Goal: Task Accomplishment & Management: Use online tool/utility

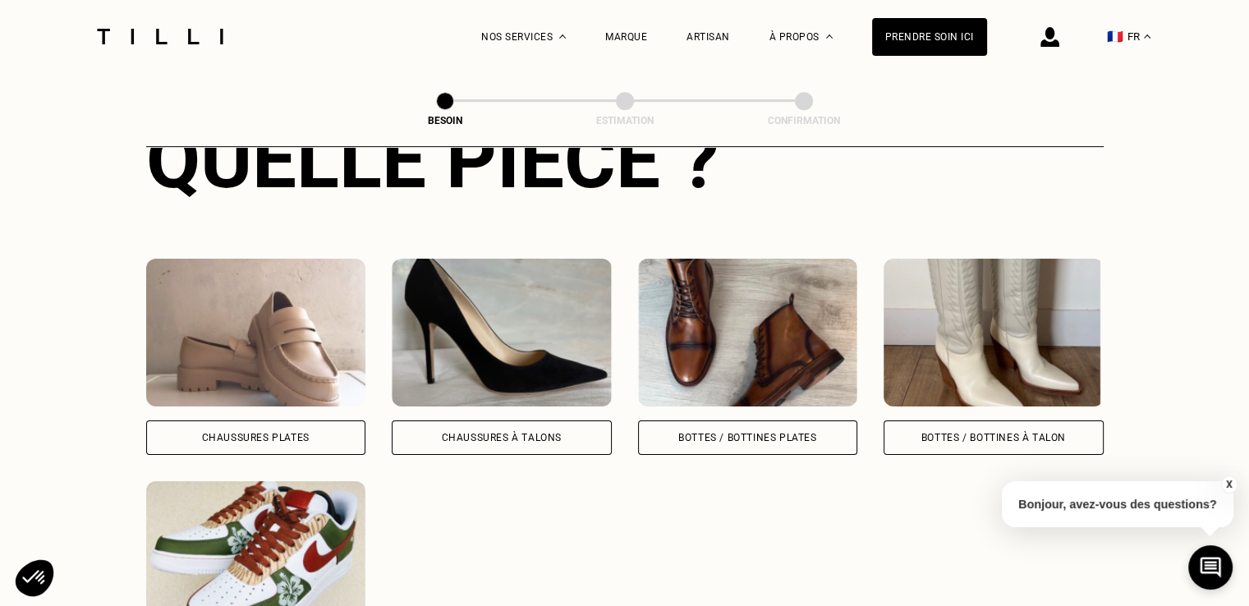
scroll to position [723, 0]
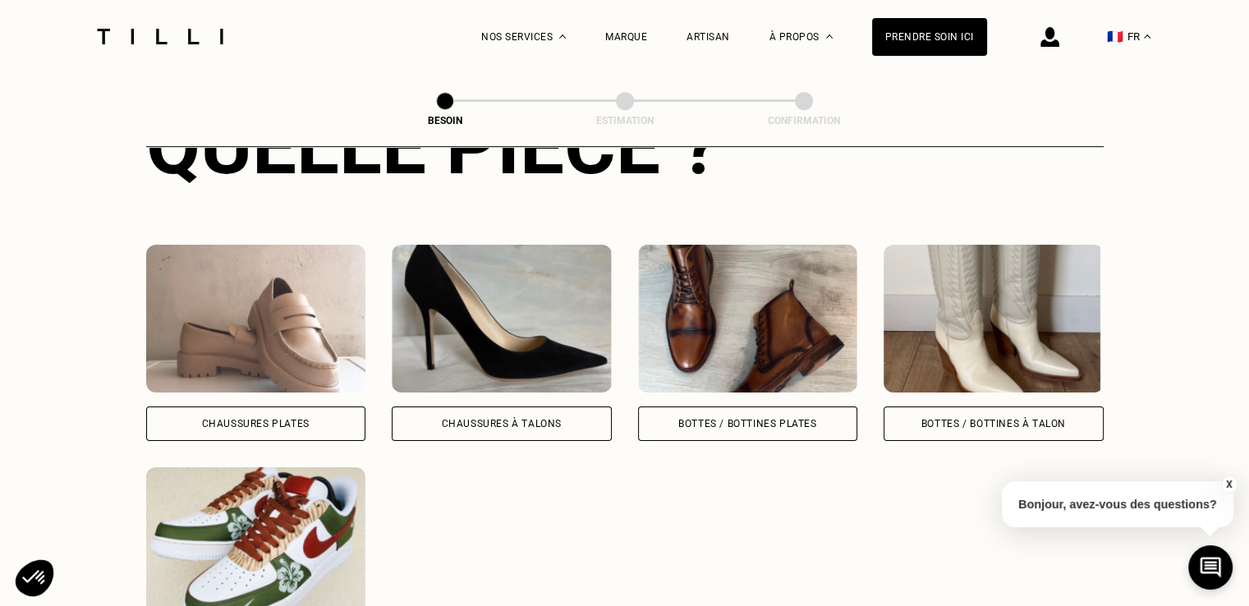
click at [978, 419] on div "Bottes / Bottines à talon" at bounding box center [993, 424] width 144 height 10
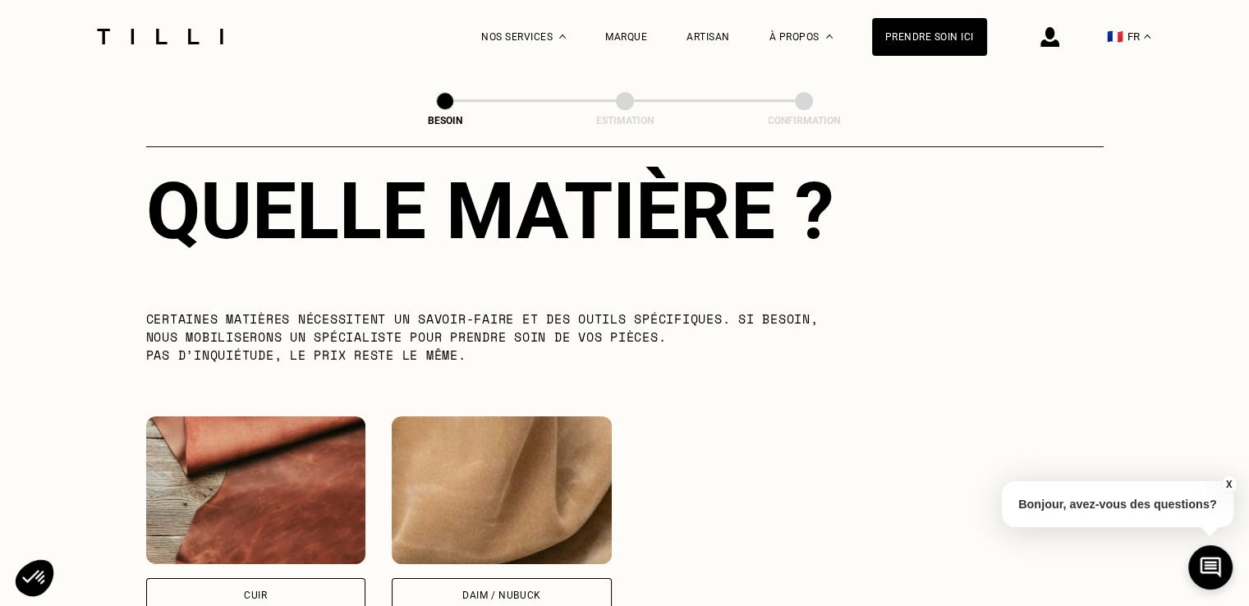
scroll to position [1455, 0]
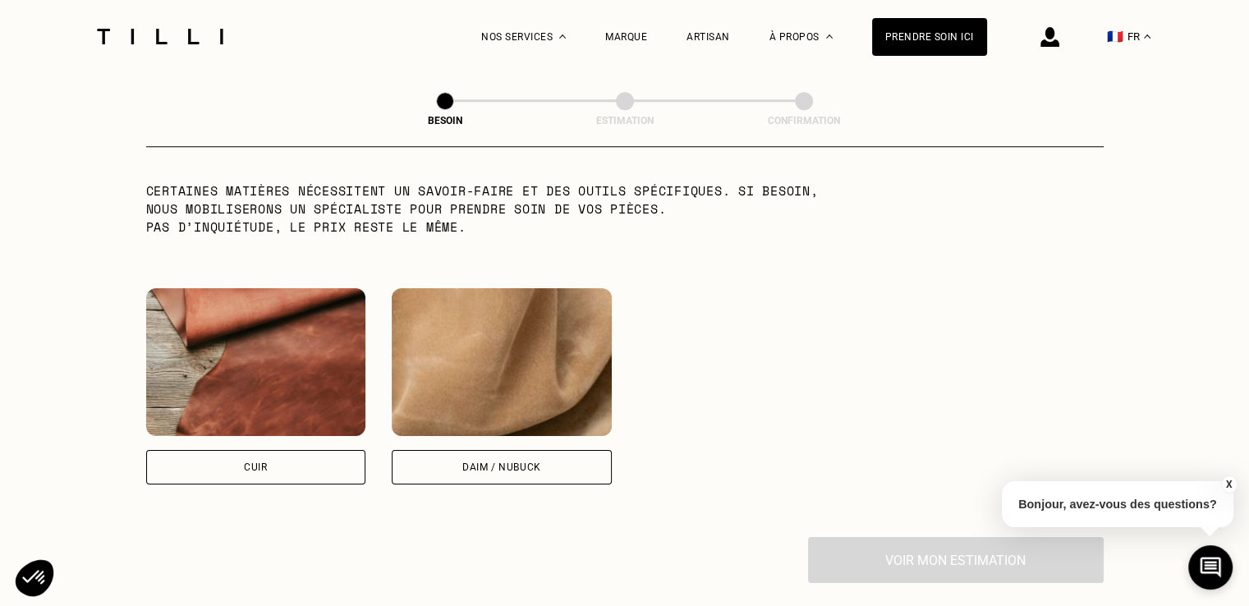
click at [190, 450] on div "Cuir" at bounding box center [256, 467] width 220 height 34
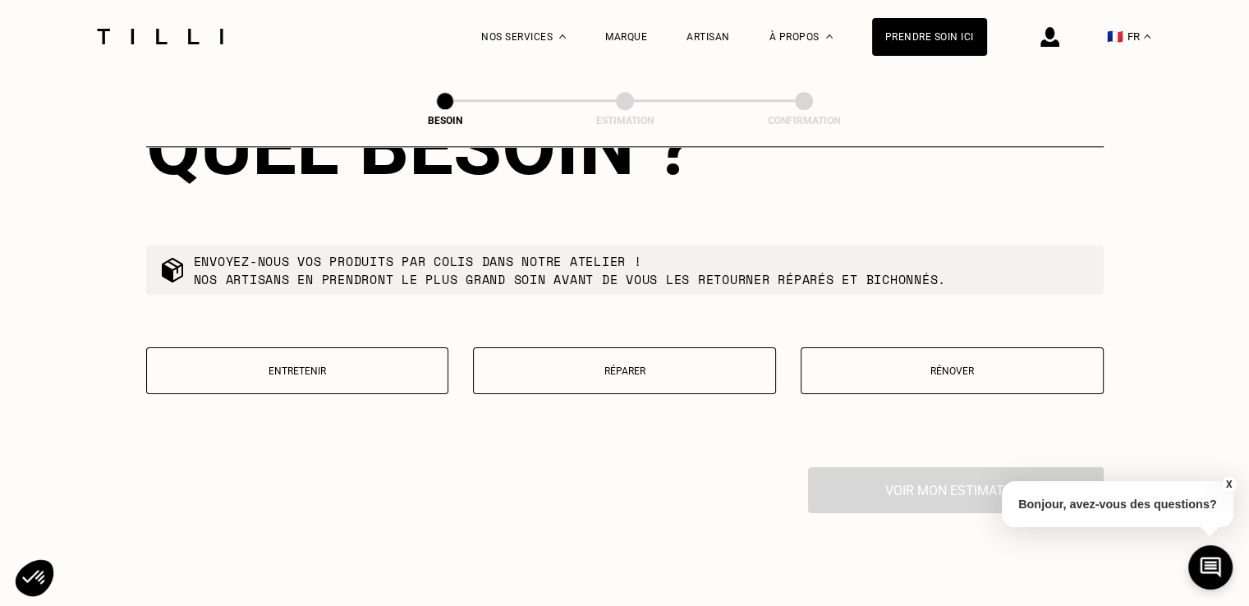
scroll to position [1958, 0]
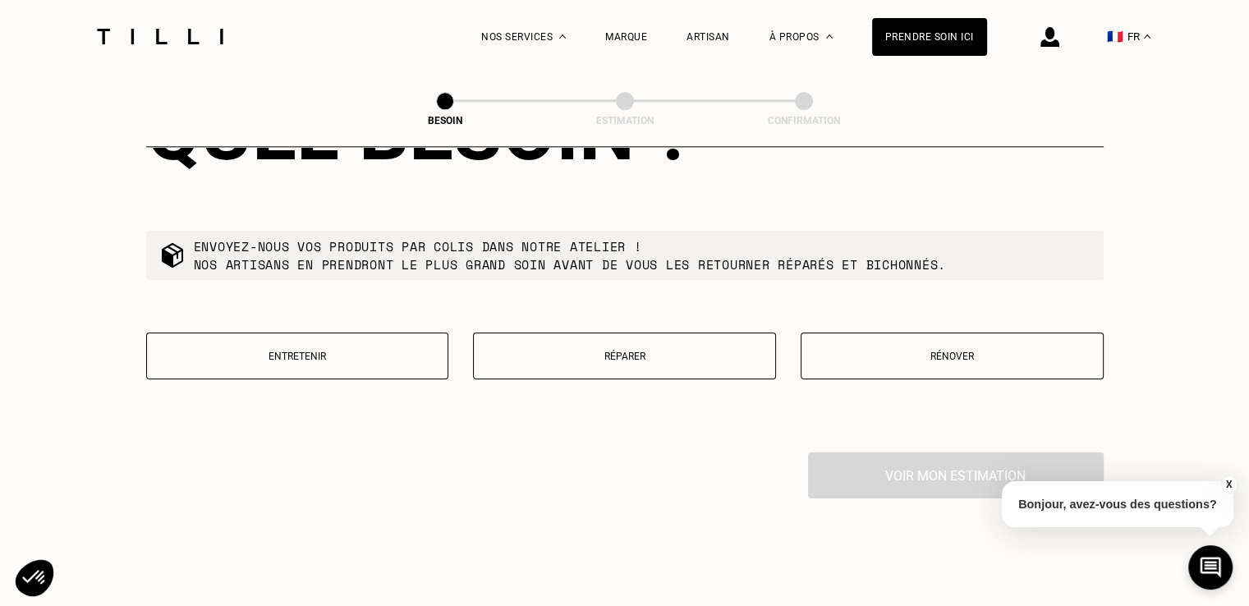
click at [649, 336] on div "Entretenir Réparer Rénover" at bounding box center [624, 365] width 957 height 67
click at [630, 332] on button "Réparer" at bounding box center [624, 355] width 303 height 47
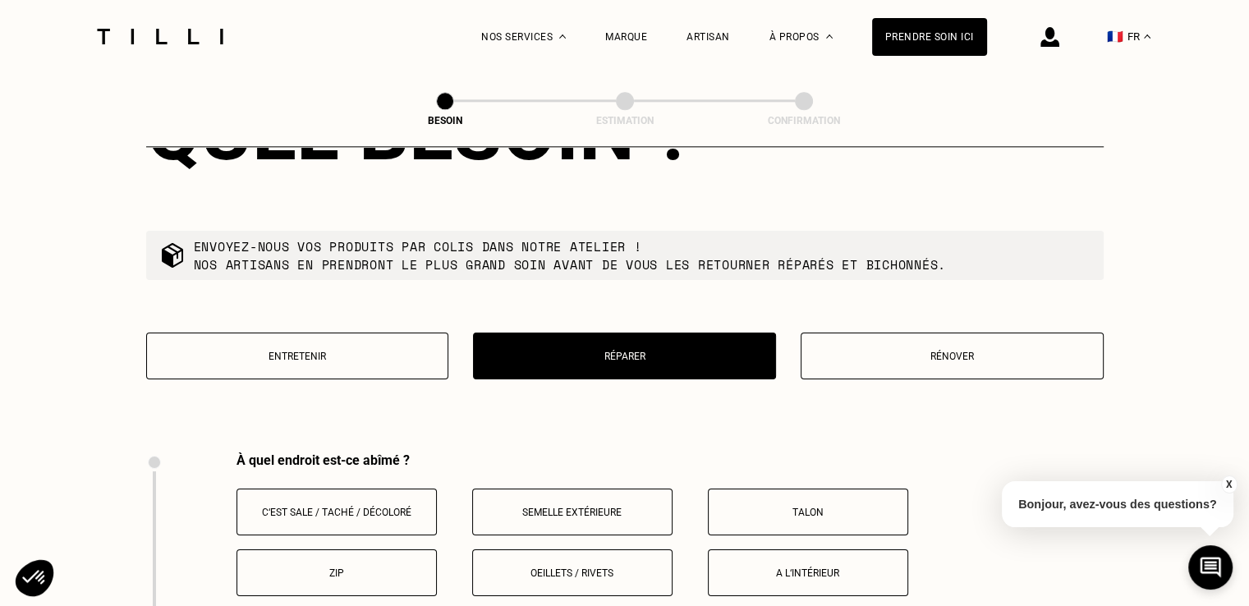
scroll to position [2183, 0]
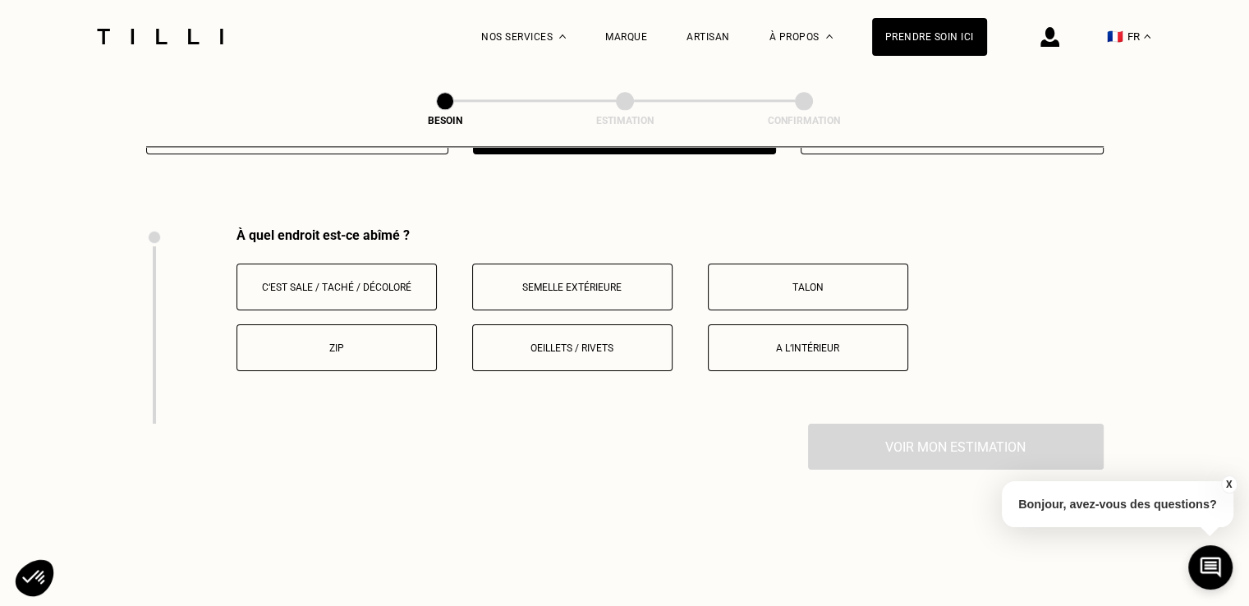
click at [637, 263] on button "Semelle extérieure" at bounding box center [572, 286] width 200 height 47
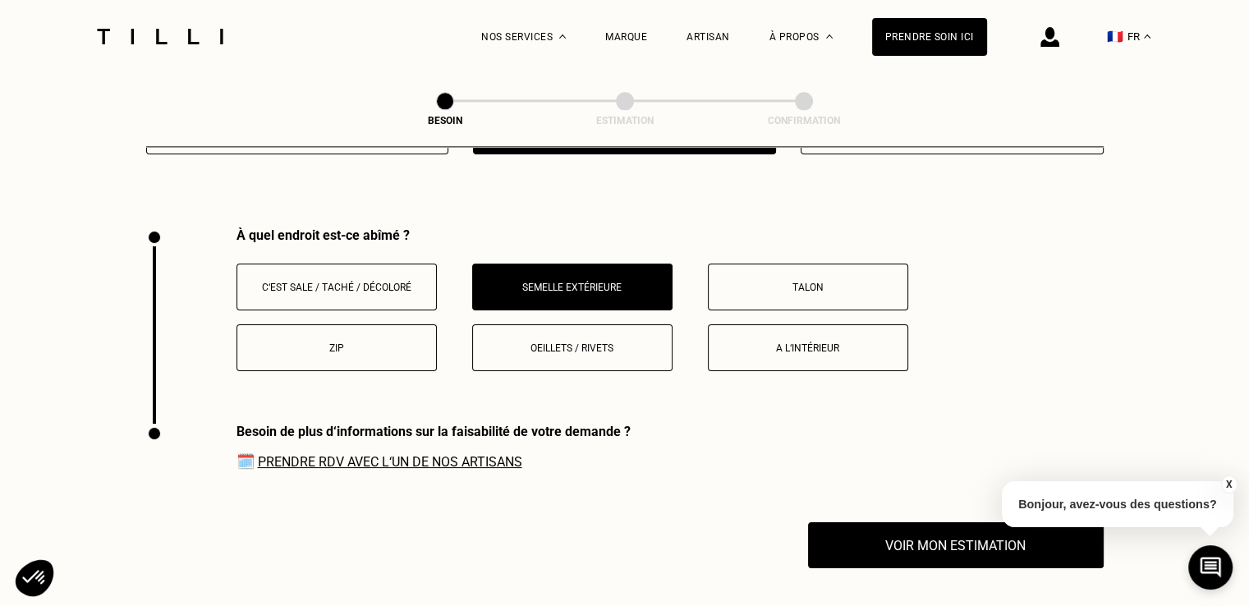
scroll to position [2379, 0]
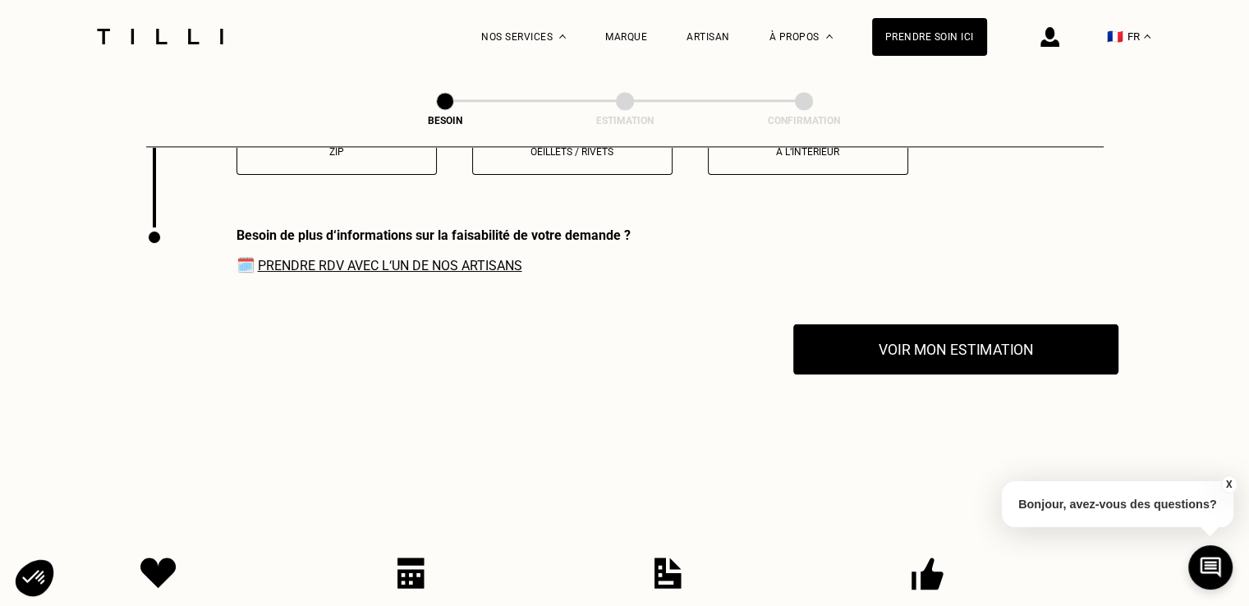
click at [860, 323] on button "Voir mon estimation" at bounding box center [955, 348] width 325 height 51
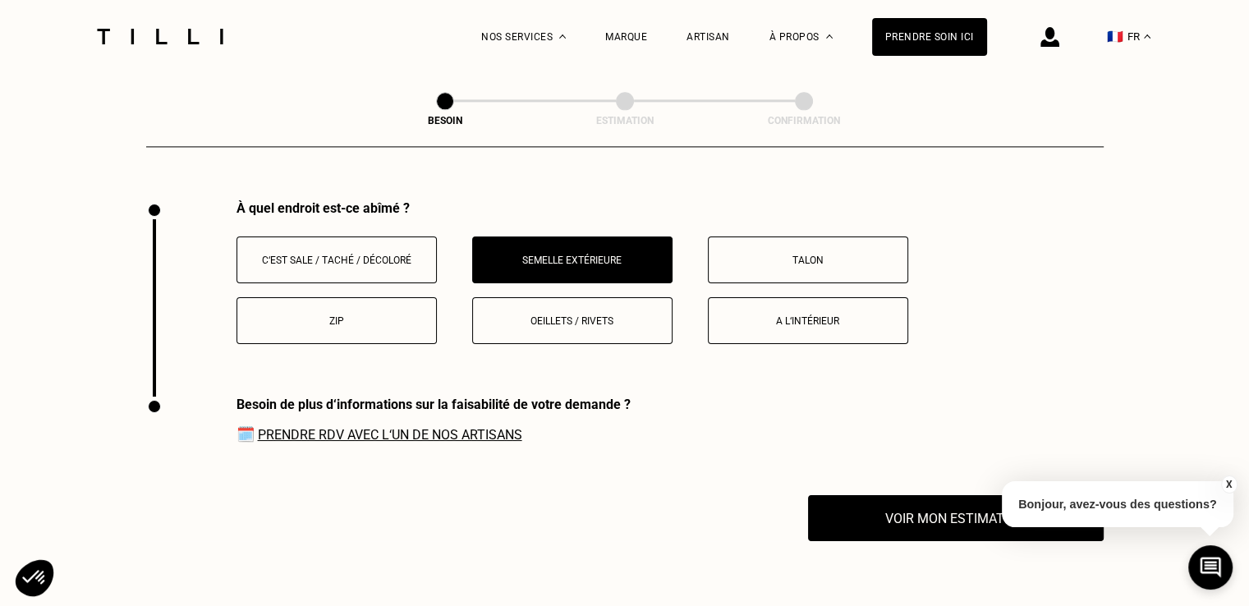
scroll to position [2255, 0]
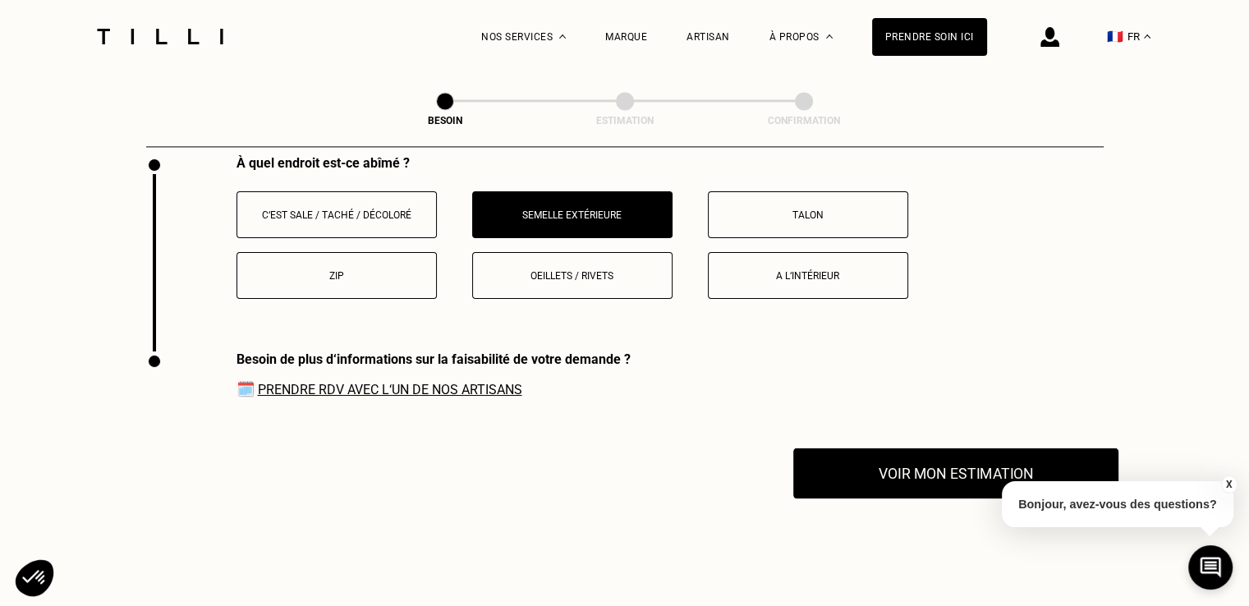
click at [990, 447] on button "Voir mon estimation" at bounding box center [955, 472] width 325 height 51
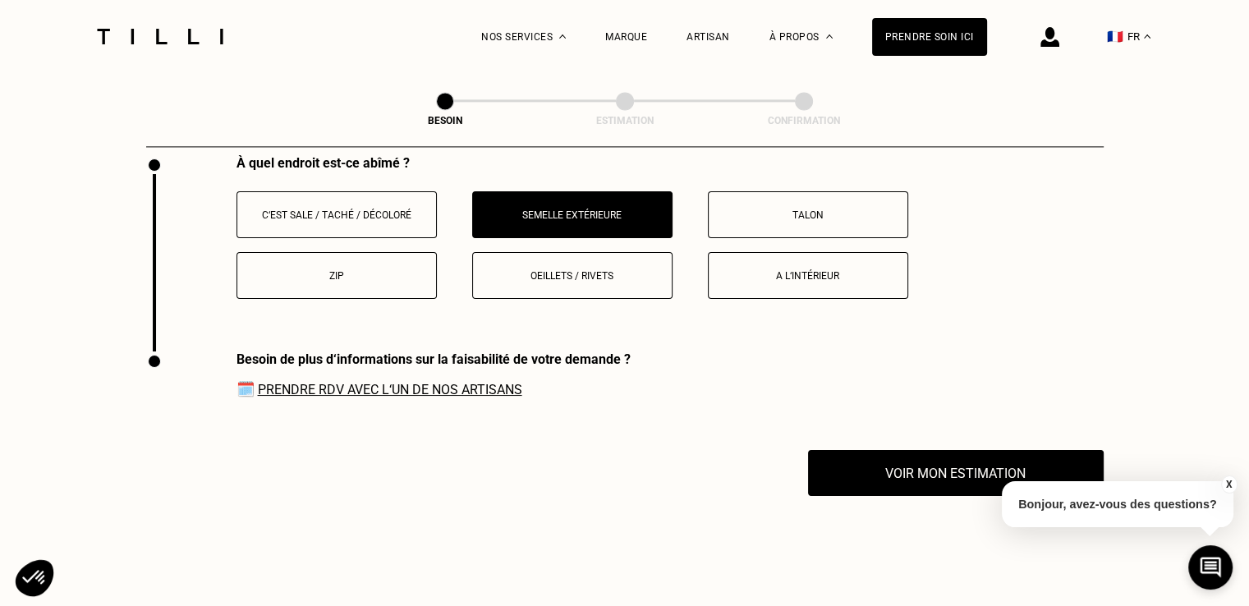
scroll to position [2266, 0]
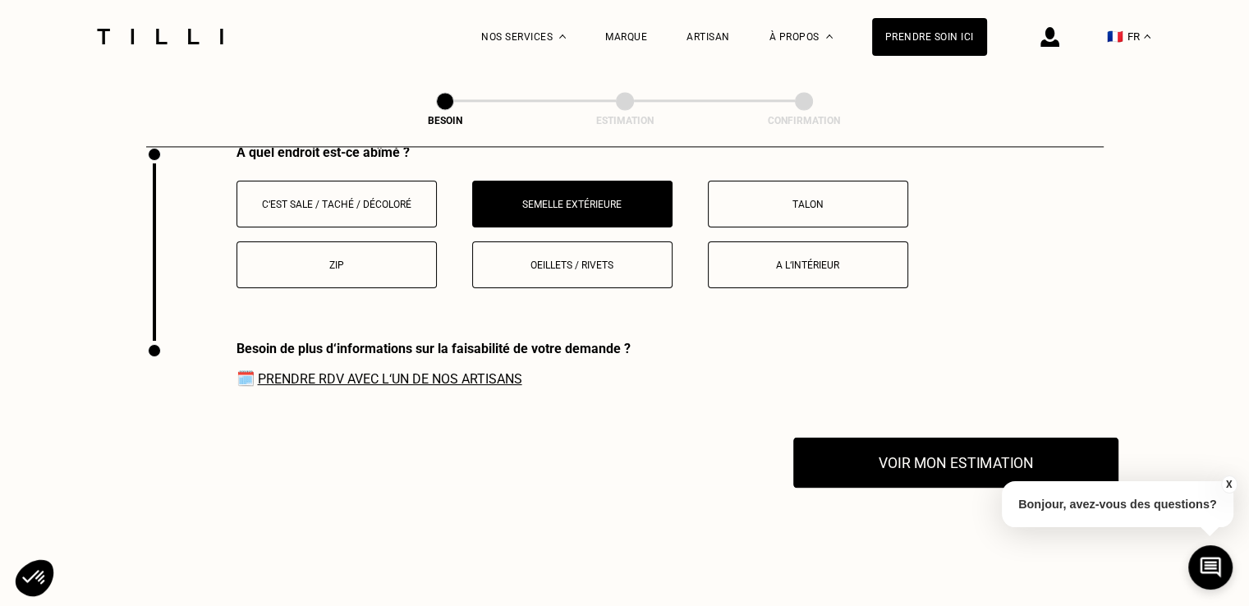
click at [1060, 437] on button "Voir mon estimation" at bounding box center [955, 462] width 325 height 51
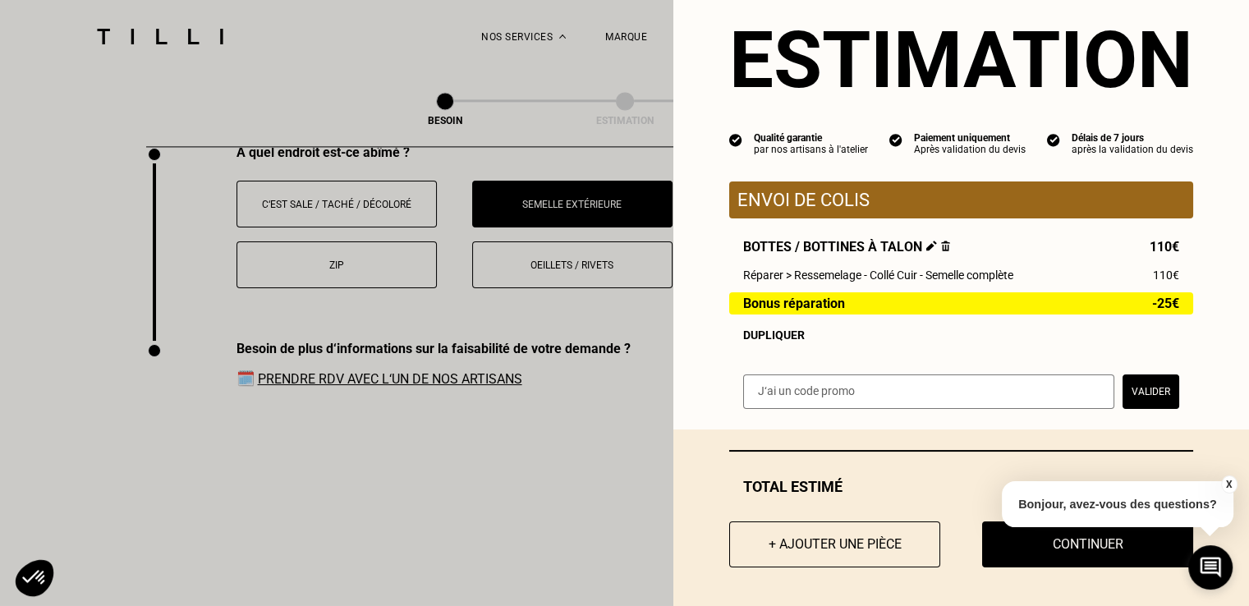
scroll to position [46, 0]
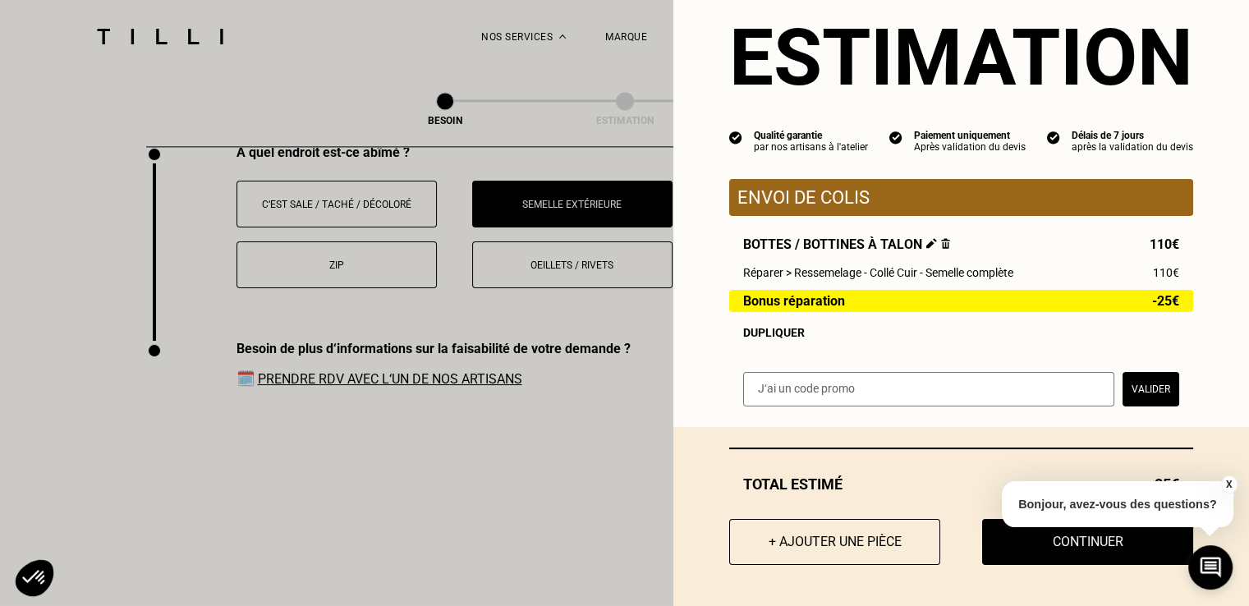
click at [1224, 482] on button "X" at bounding box center [1228, 484] width 16 height 18
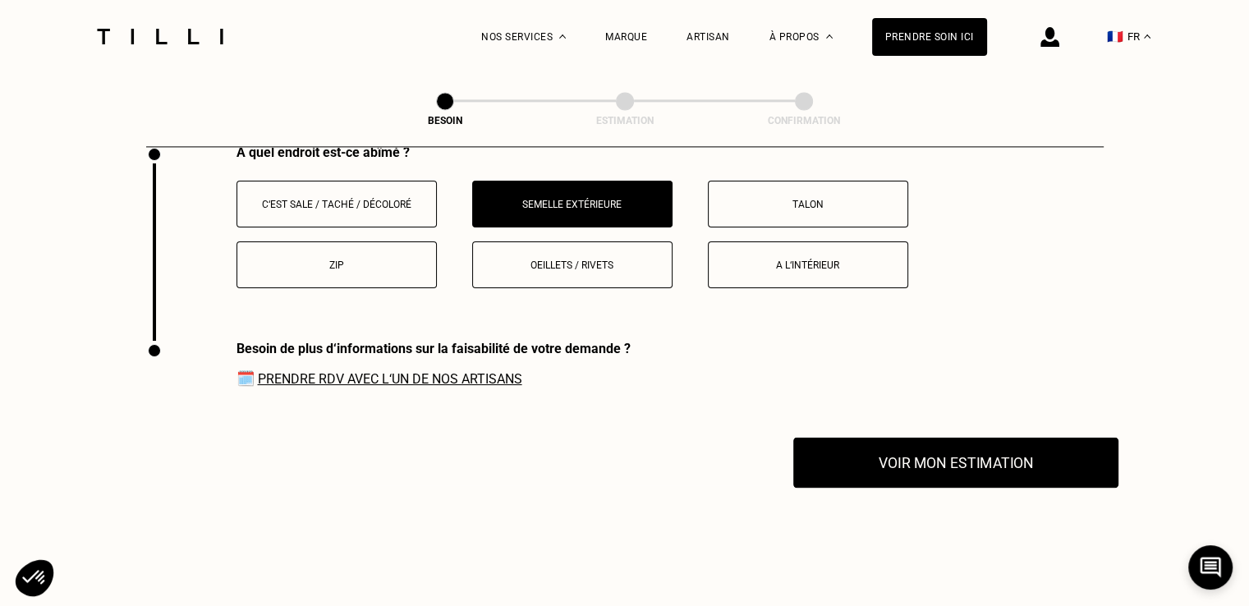
click at [1010, 437] on button "Voir mon estimation" at bounding box center [955, 462] width 325 height 51
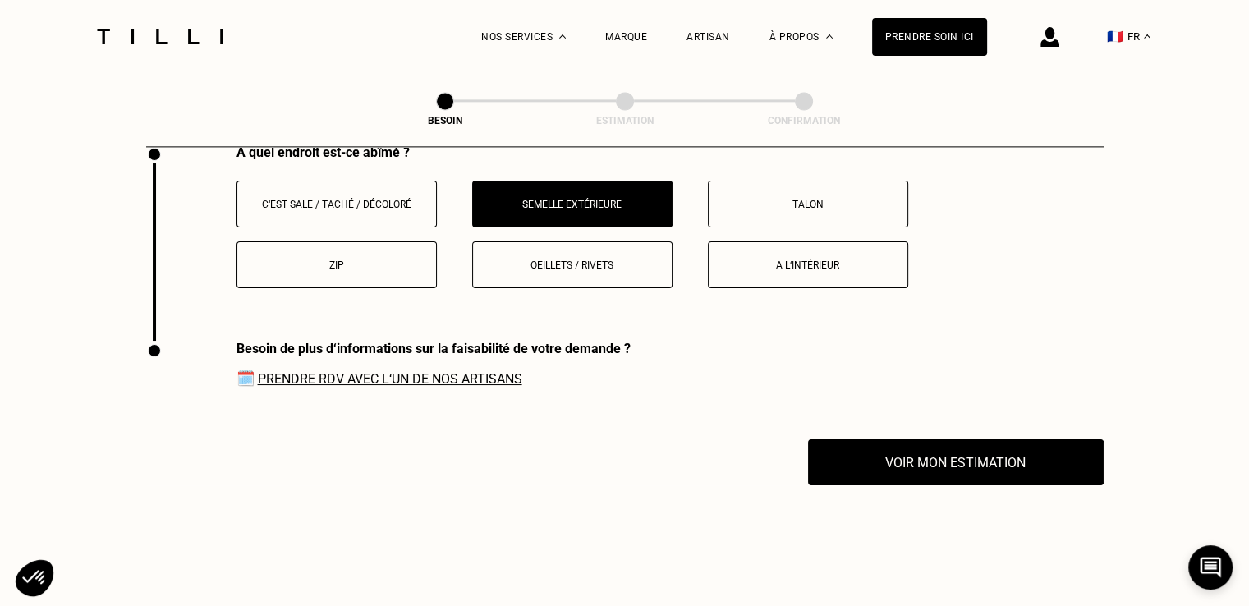
click at [616, 259] on p "Oeillets / rivets" at bounding box center [572, 264] width 182 height 11
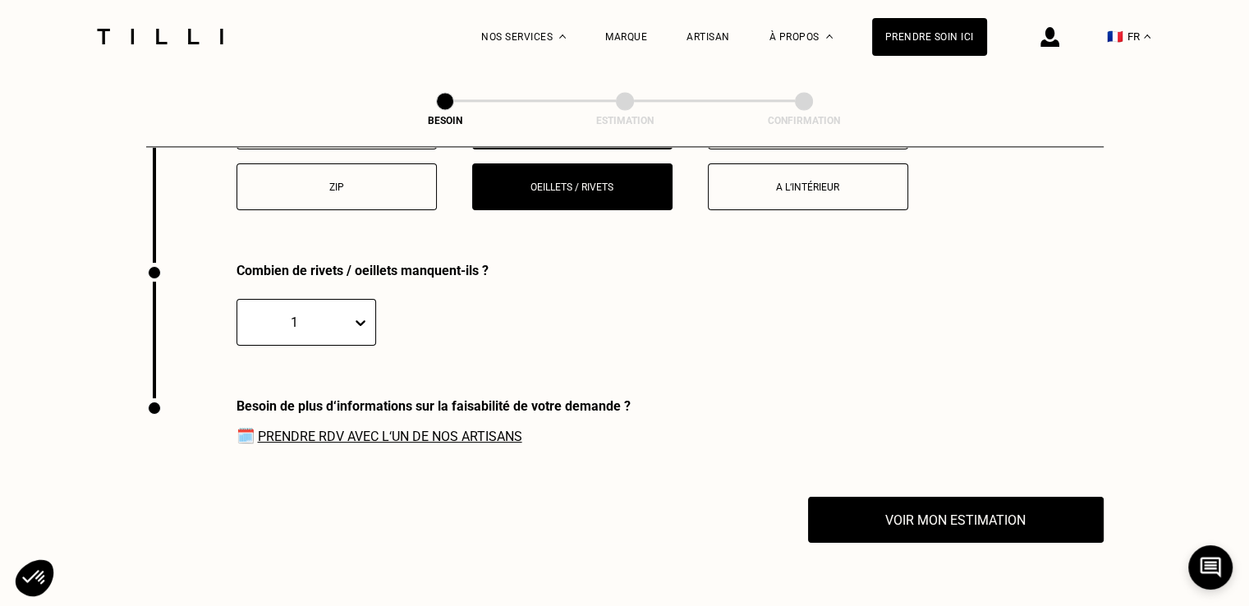
scroll to position [2379, 0]
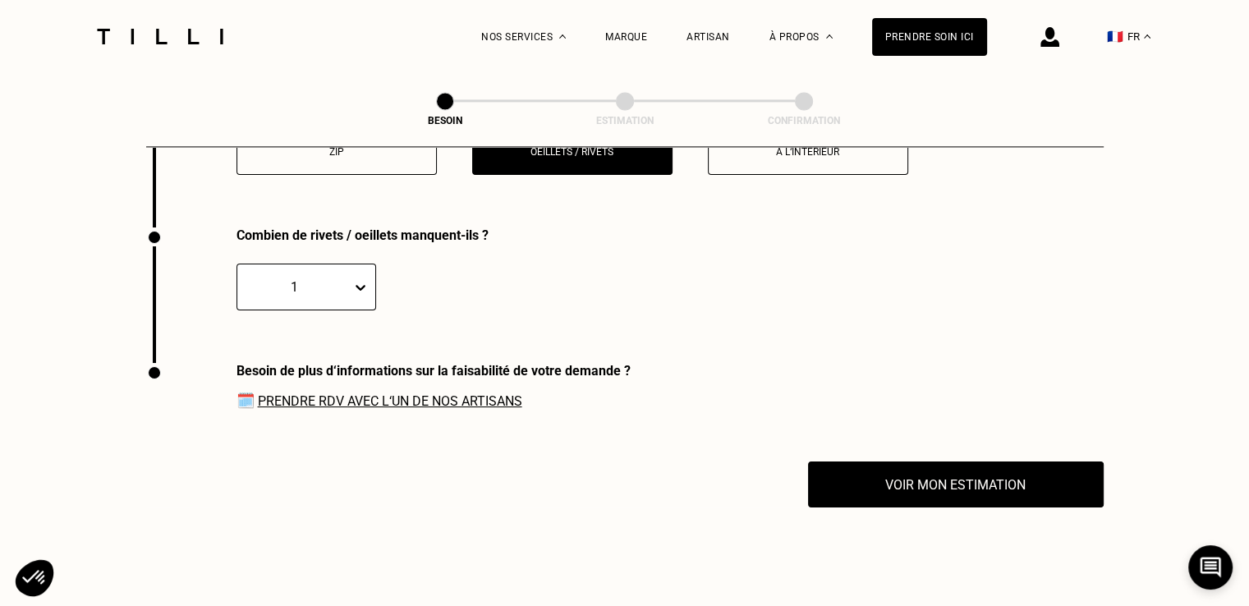
click at [321, 227] on div "Combien de rivets / oeillets manquent-ils ?" at bounding box center [555, 235] width 639 height 16
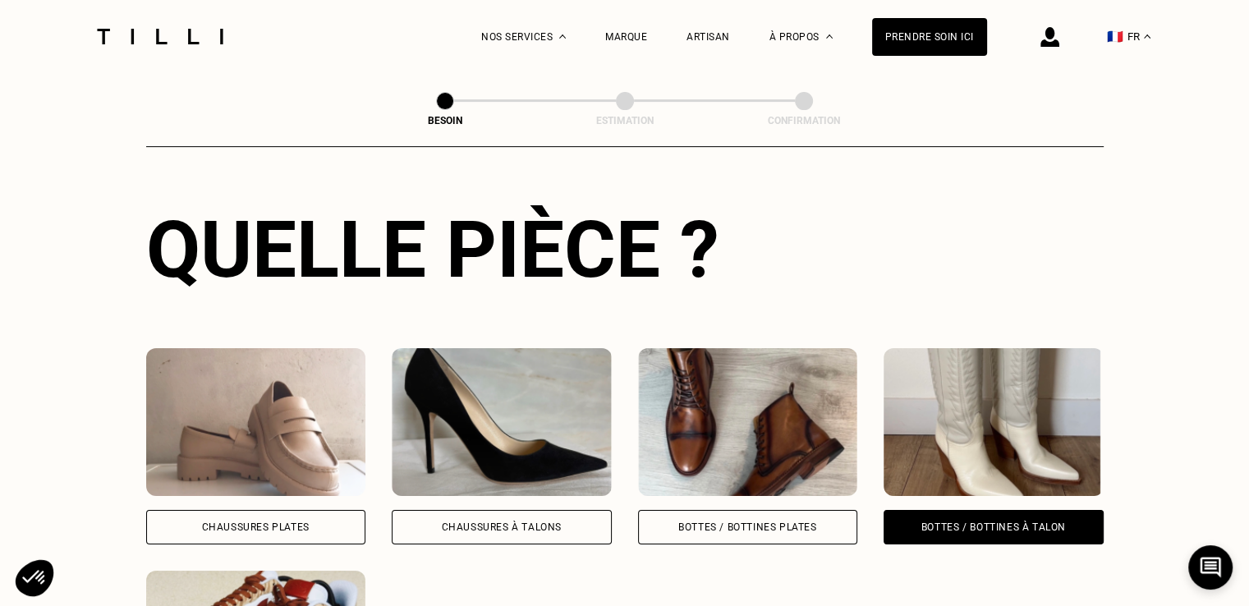
scroll to position [607, 0]
